Goal: Task Accomplishment & Management: Use online tool/utility

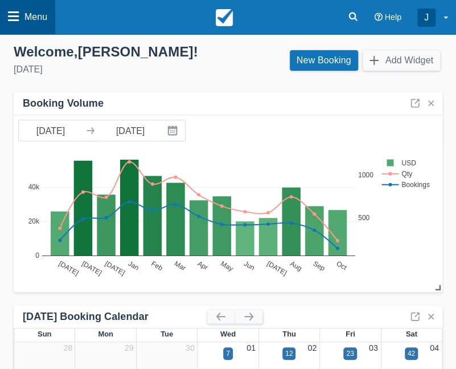
click at [50, 25] on link "Menu" at bounding box center [27, 17] width 55 height 34
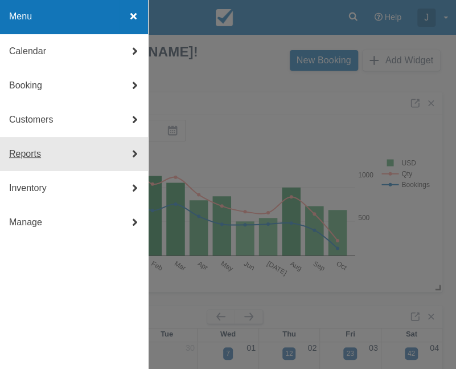
click at [81, 149] on link "Reports" at bounding box center [74, 154] width 148 height 34
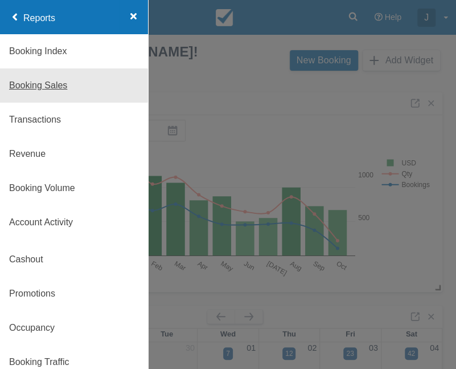
click at [51, 91] on link "Booking Sales" at bounding box center [74, 85] width 148 height 34
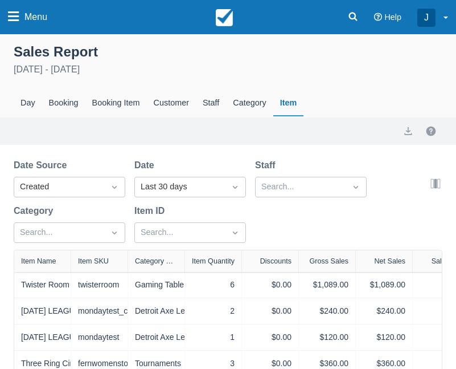
select select "20"
click at [193, 239] on div "Search..." at bounding box center [190, 232] width 112 height 21
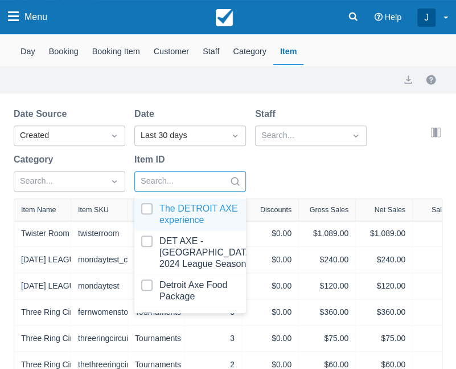
scroll to position [55, 0]
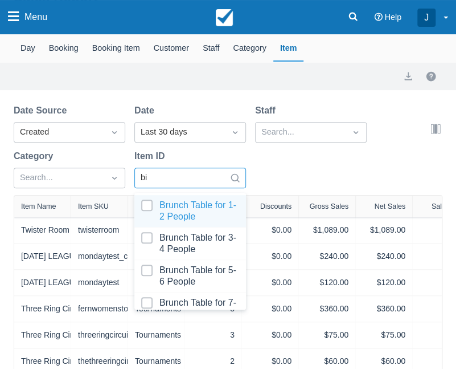
type input "big"
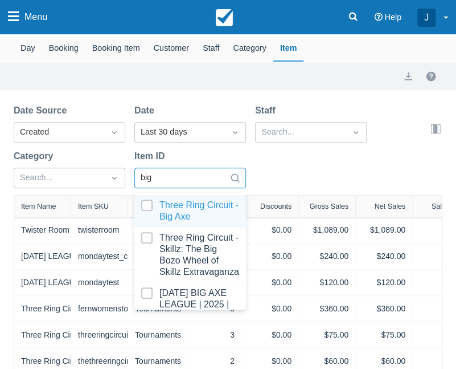
scroll to position [1, 0]
click at [180, 209] on div at bounding box center [190, 210] width 98 height 23
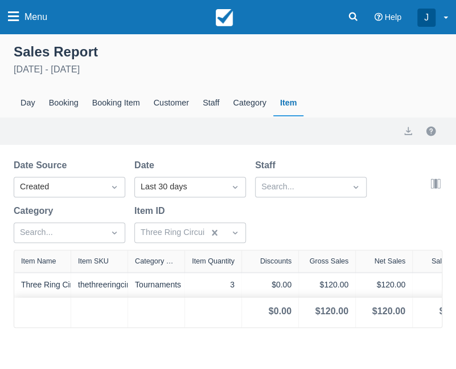
drag, startPoint x: 265, startPoint y: 206, endPoint x: 127, endPoint y: 144, distance: 151.7
click at [260, 204] on div "Date Source Created Date Last 30 days Staff Search... Category Search... Item I…" at bounding box center [221, 203] width 415 height 91
click at [122, 105] on div "Booking Item" at bounding box center [116, 103] width 62 height 26
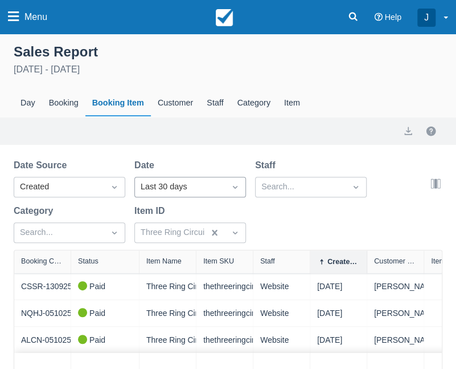
click at [205, 191] on div "Last 30 days" at bounding box center [180, 187] width 79 height 13
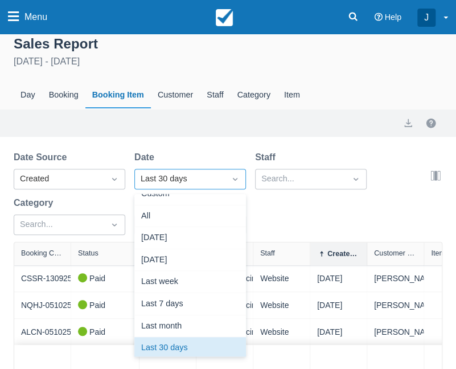
scroll to position [9, 0]
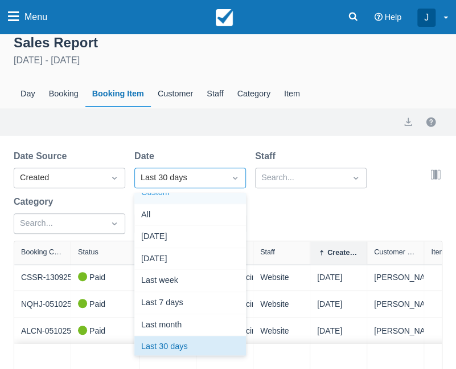
click at [157, 196] on div "Custom" at bounding box center [190, 193] width 112 height 22
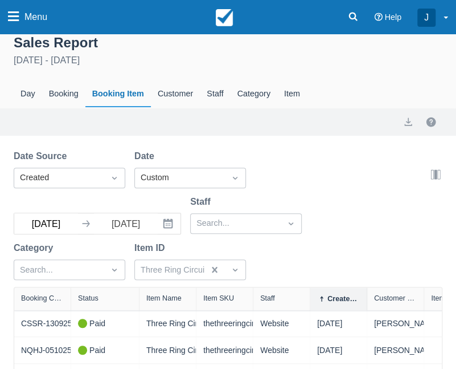
click at [40, 225] on input "[DATE]" at bounding box center [46, 223] width 64 height 21
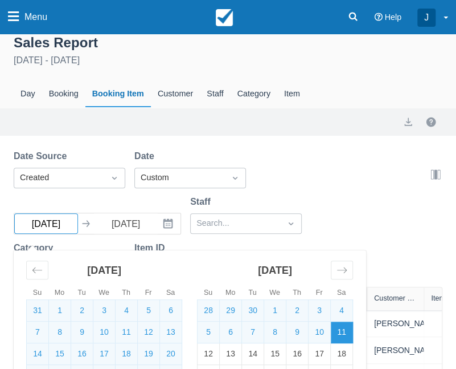
click at [47, 228] on input "[DATE]" at bounding box center [46, 223] width 64 height 21
type input "[DATE]"
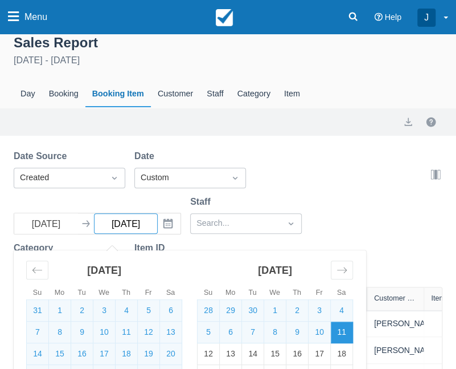
select select "20"
click at [338, 195] on div "Date Source Created Date Custom [DATE] Navigate forward to interact with the ca…" at bounding box center [221, 217] width 415 height 137
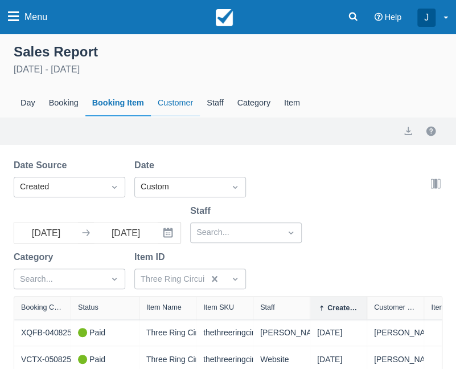
click at [178, 101] on div "Customer" at bounding box center [175, 103] width 49 height 26
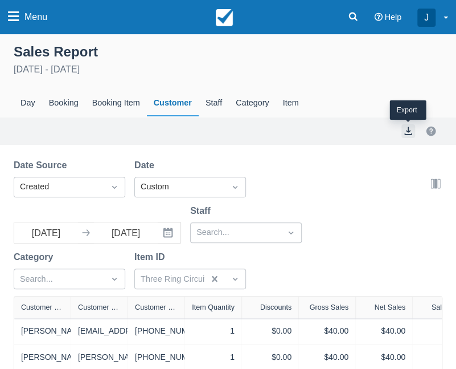
click at [412, 133] on button "export" at bounding box center [409, 131] width 14 height 14
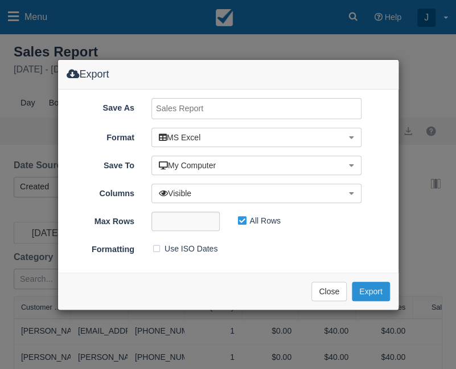
click at [375, 287] on button "Export" at bounding box center [371, 290] width 38 height 19
